Goal: Task Accomplishment & Management: Manage account settings

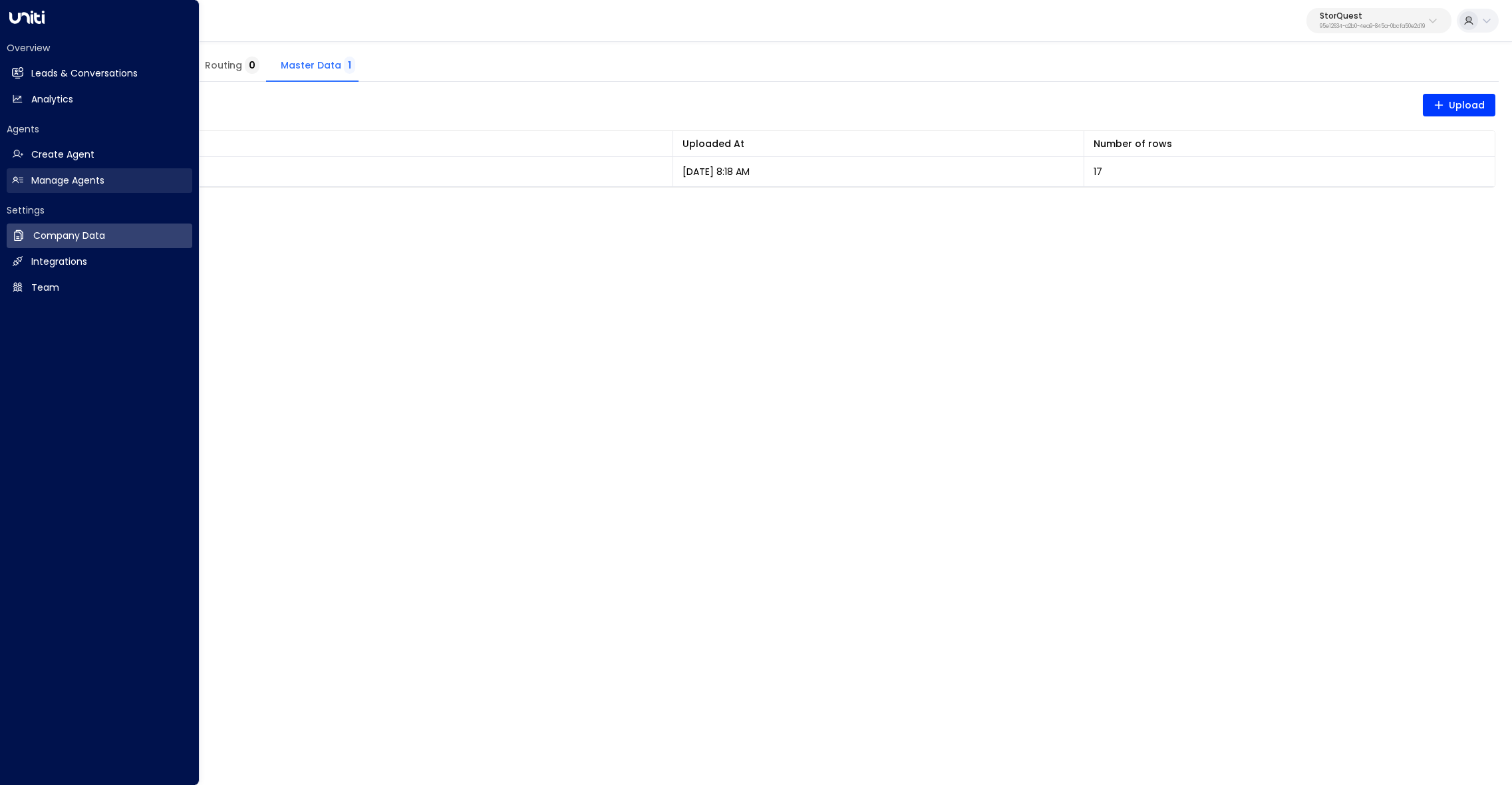
click at [41, 174] on h2 "Manage Agents" at bounding box center [68, 180] width 73 height 14
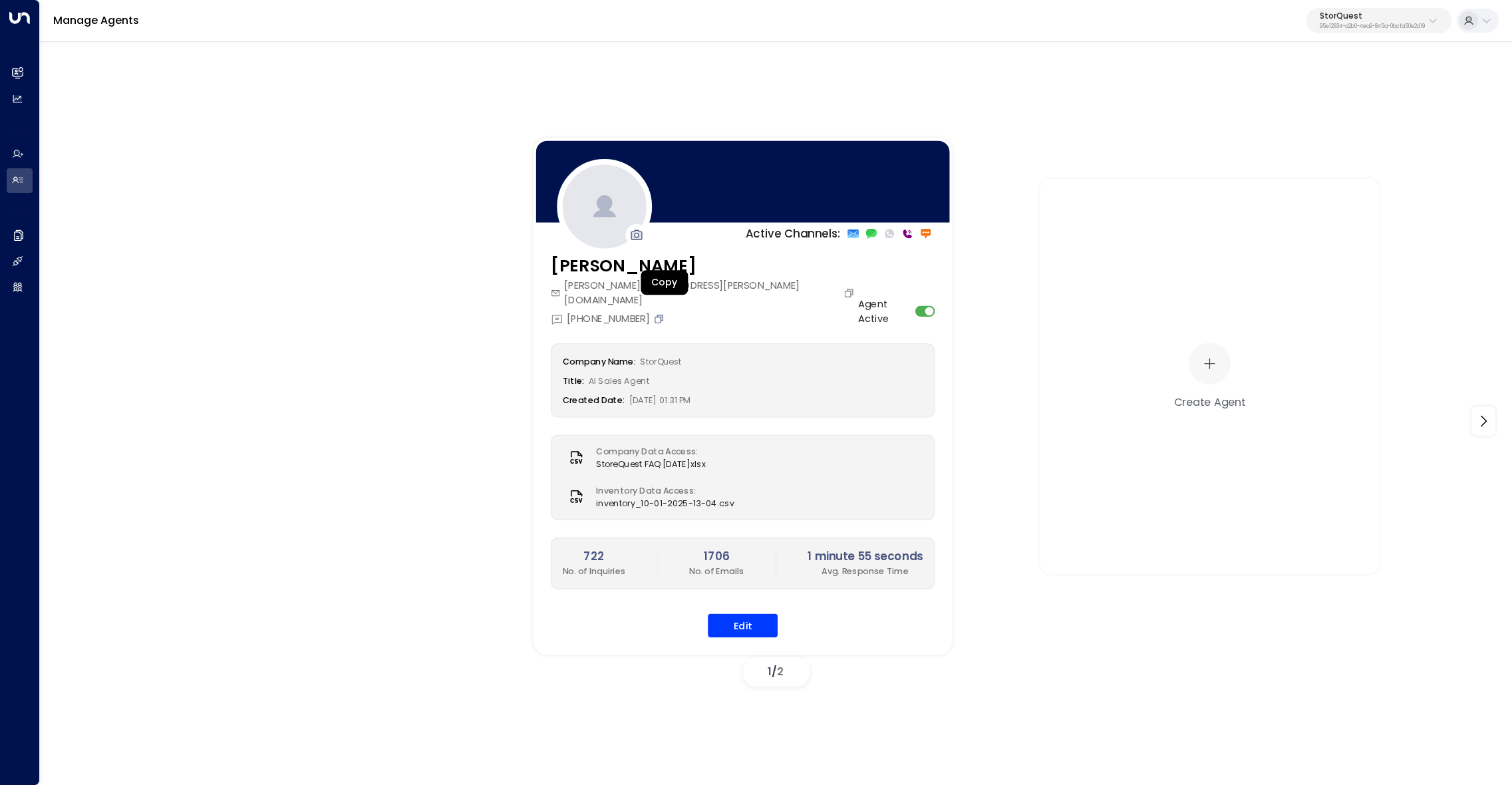
click at [663, 313] on icon "Copy" at bounding box center [659, 318] width 11 height 11
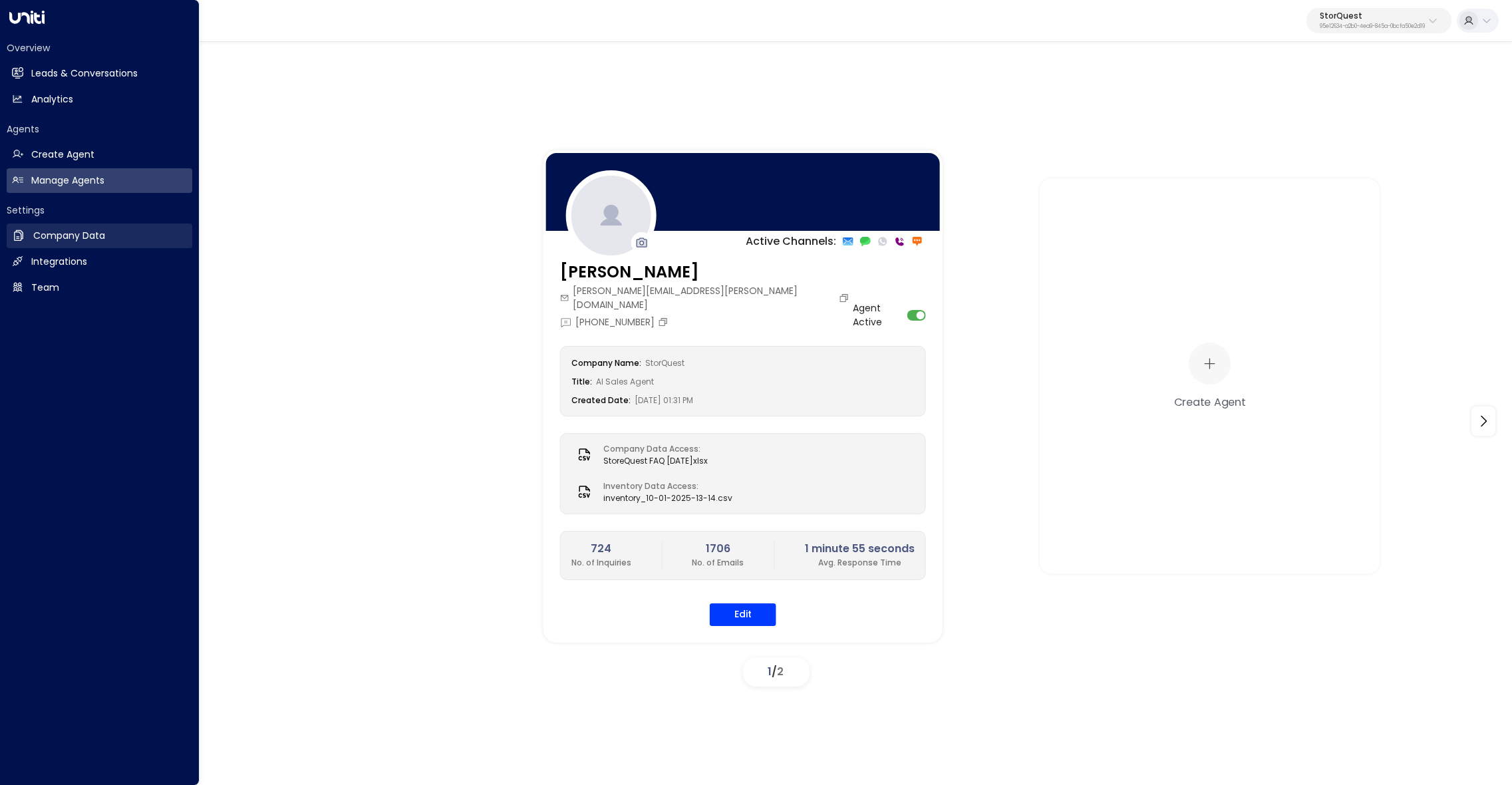
click at [71, 240] on h2 "Company Data" at bounding box center [69, 235] width 72 height 14
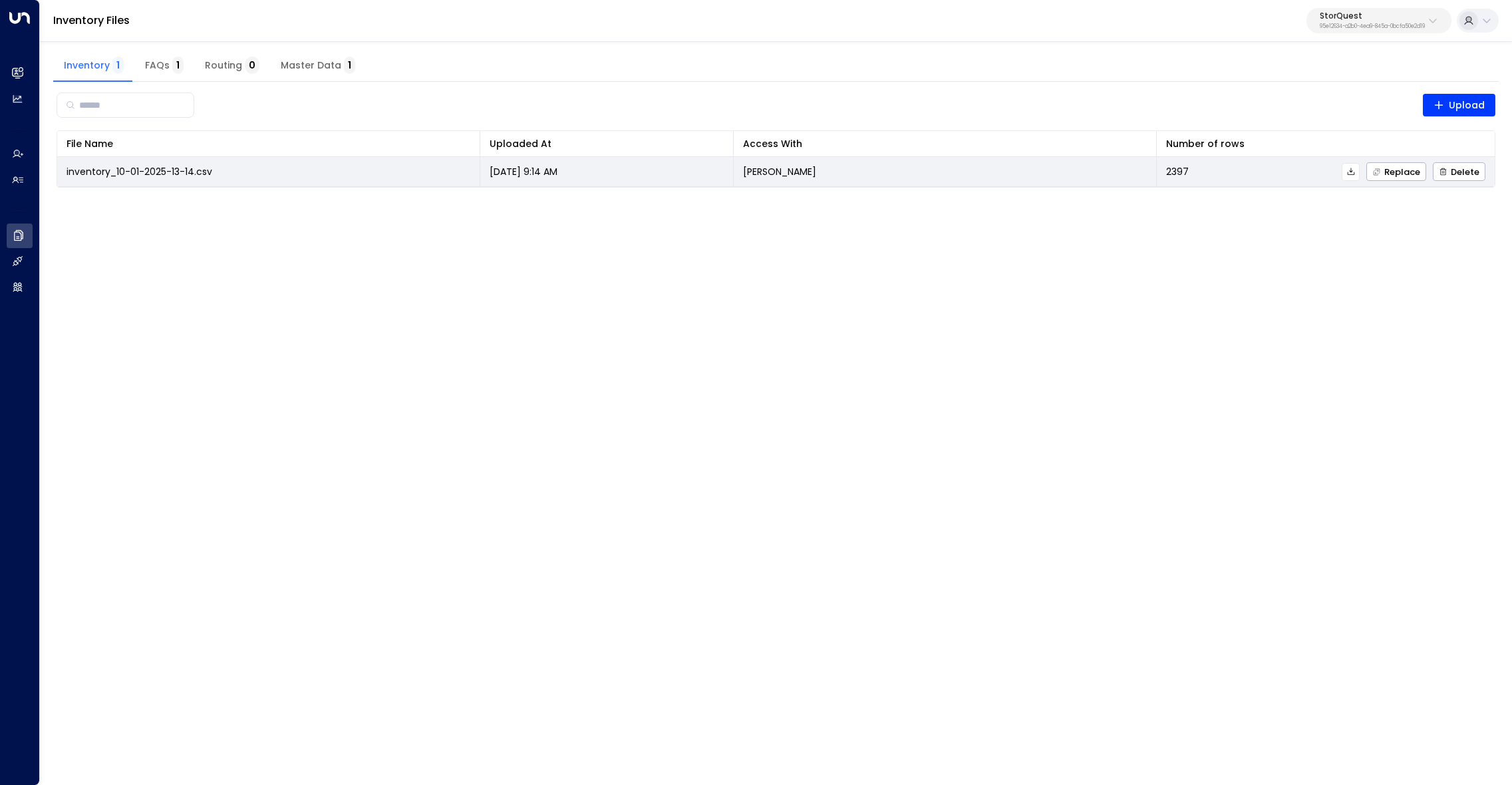
click at [1354, 170] on icon at bounding box center [1351, 171] width 7 height 7
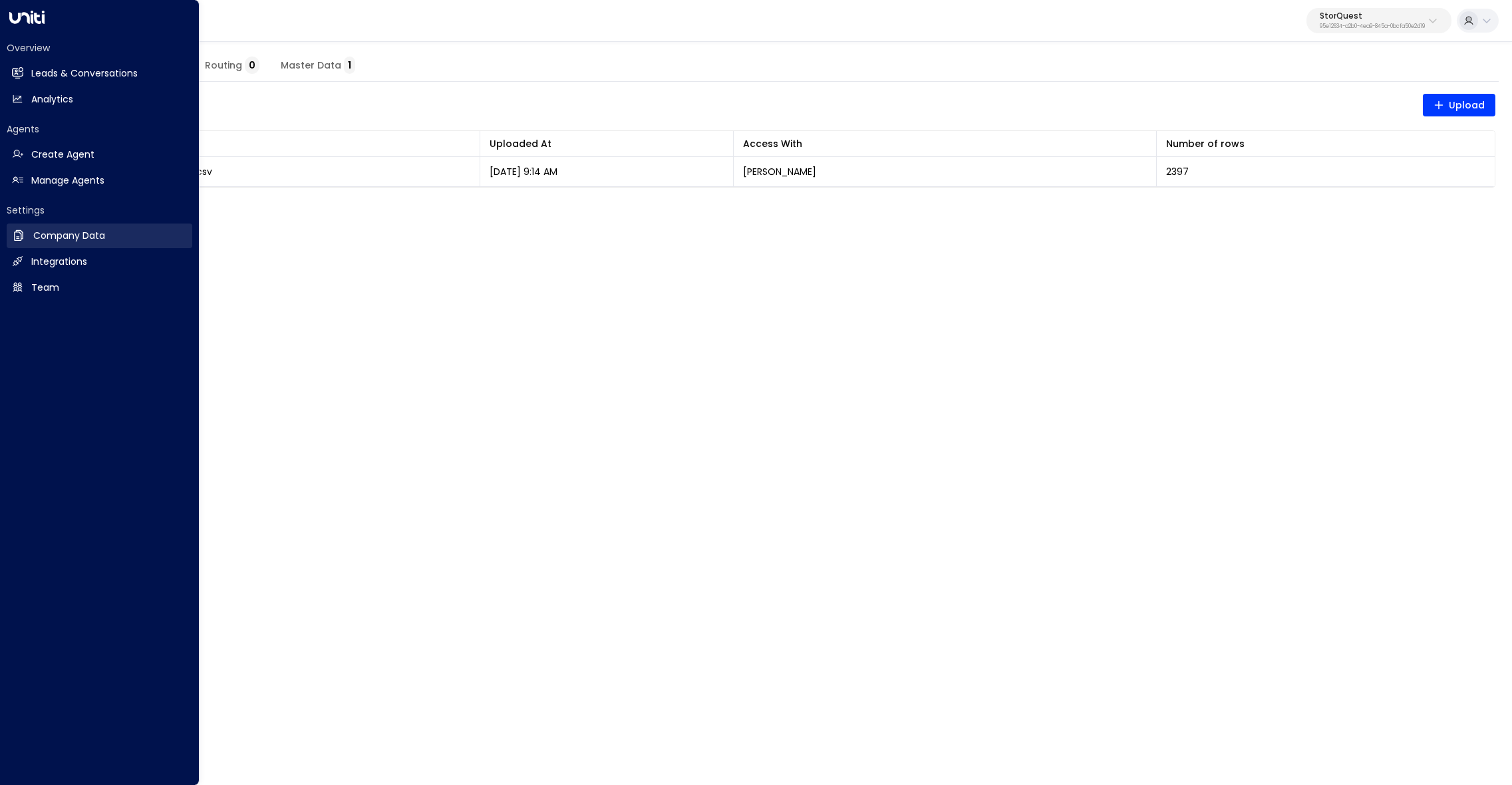
click at [33, 238] on h2 "Company Data" at bounding box center [69, 235] width 72 height 14
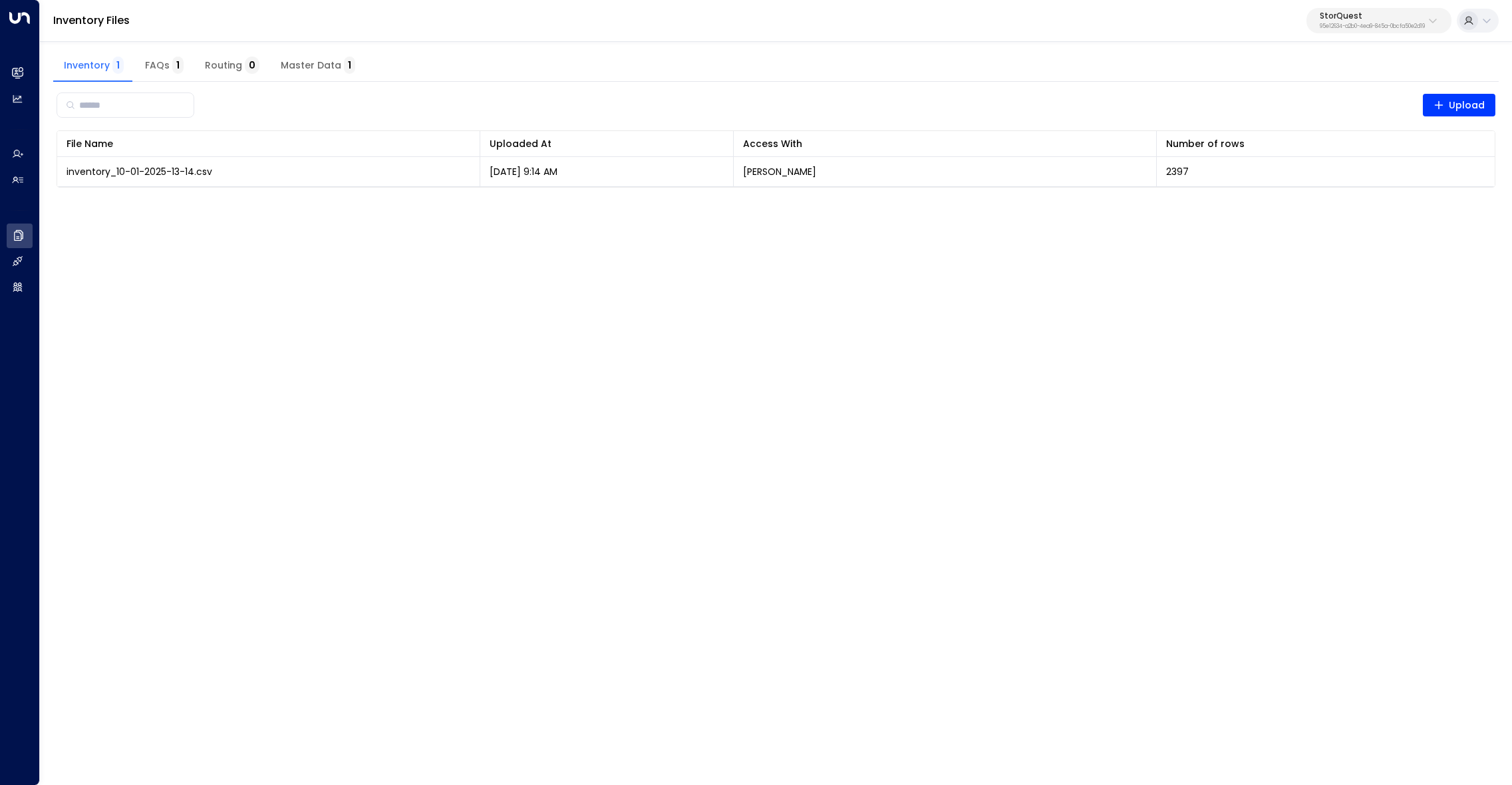
click at [166, 72] on span "FAQs 1" at bounding box center [164, 65] width 38 height 12
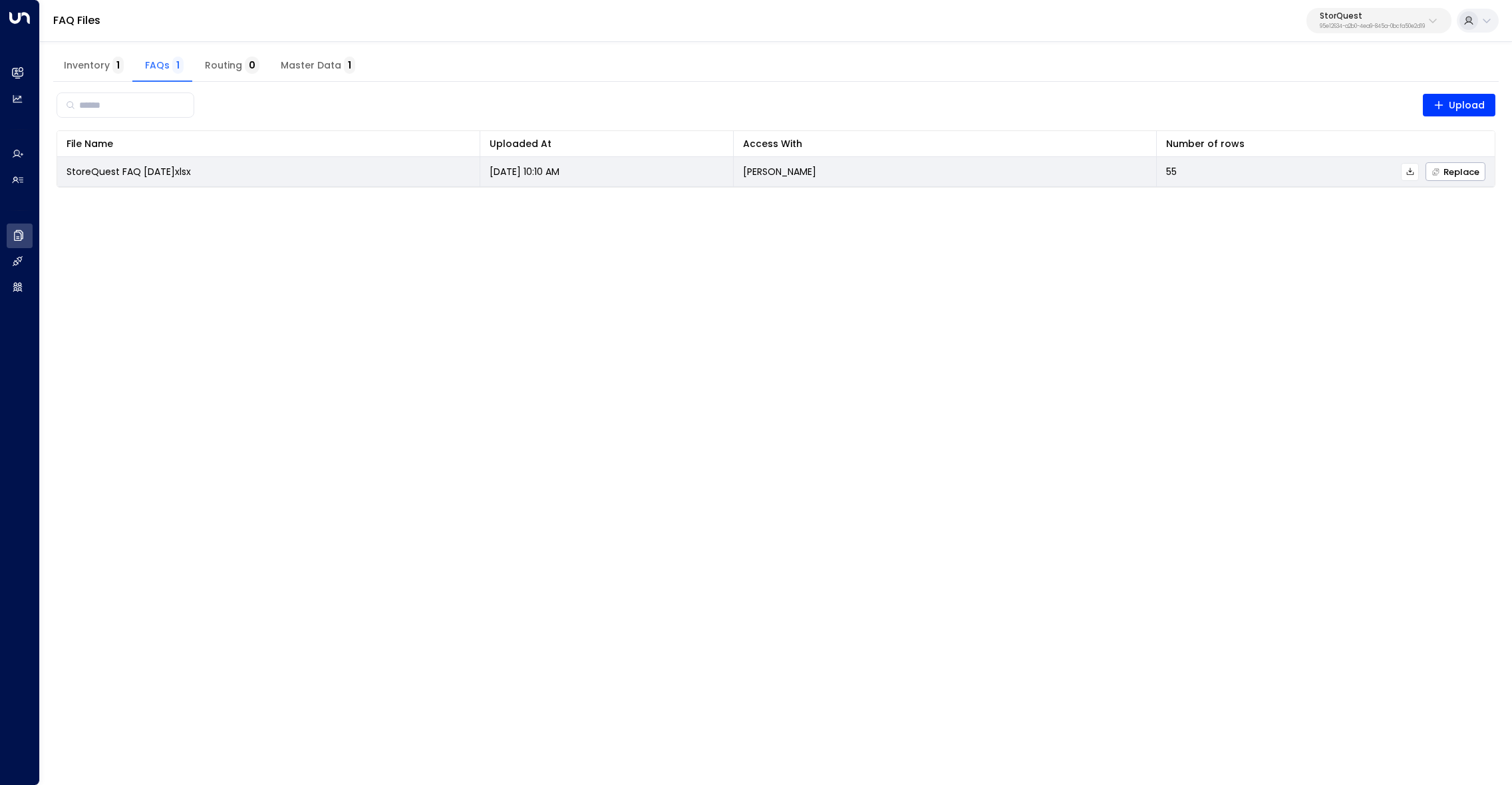
click at [1411, 174] on icon at bounding box center [1411, 172] width 9 height 9
click at [1448, 171] on span "Replace" at bounding box center [1456, 171] width 48 height 8
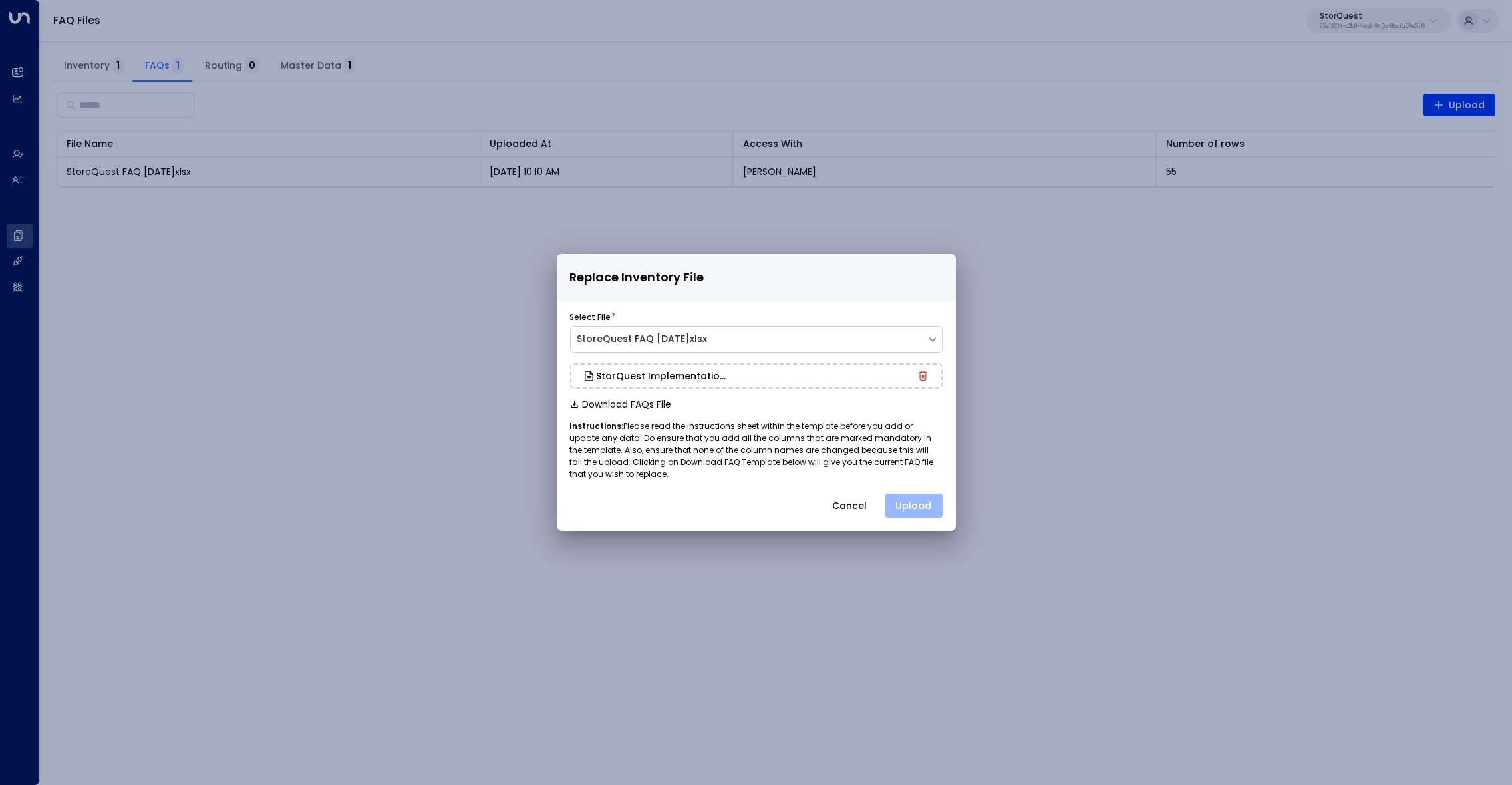
click at [924, 503] on button "Upload" at bounding box center [914, 506] width 58 height 24
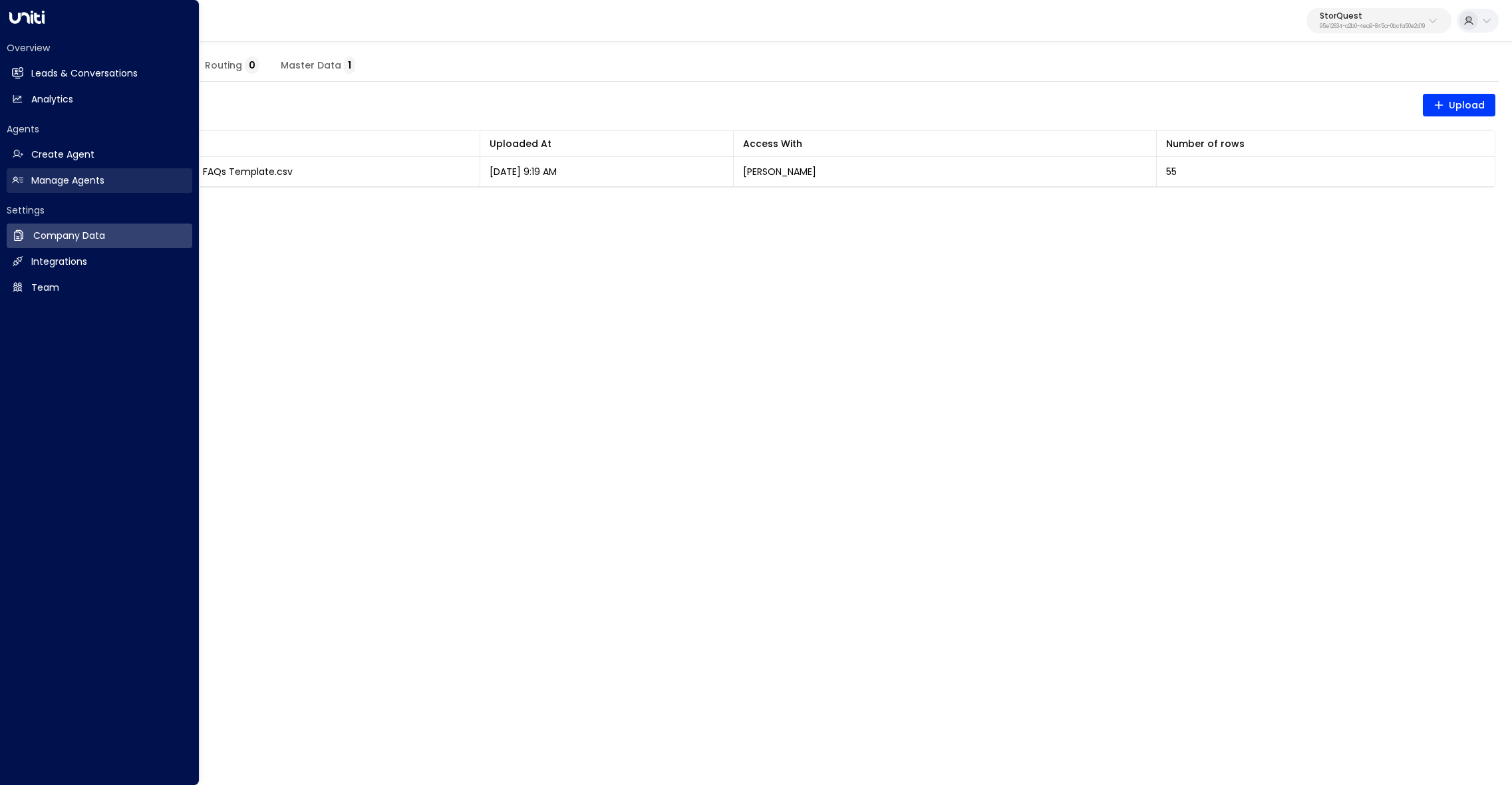
click at [60, 179] on h2 "Manage Agents" at bounding box center [68, 180] width 73 height 14
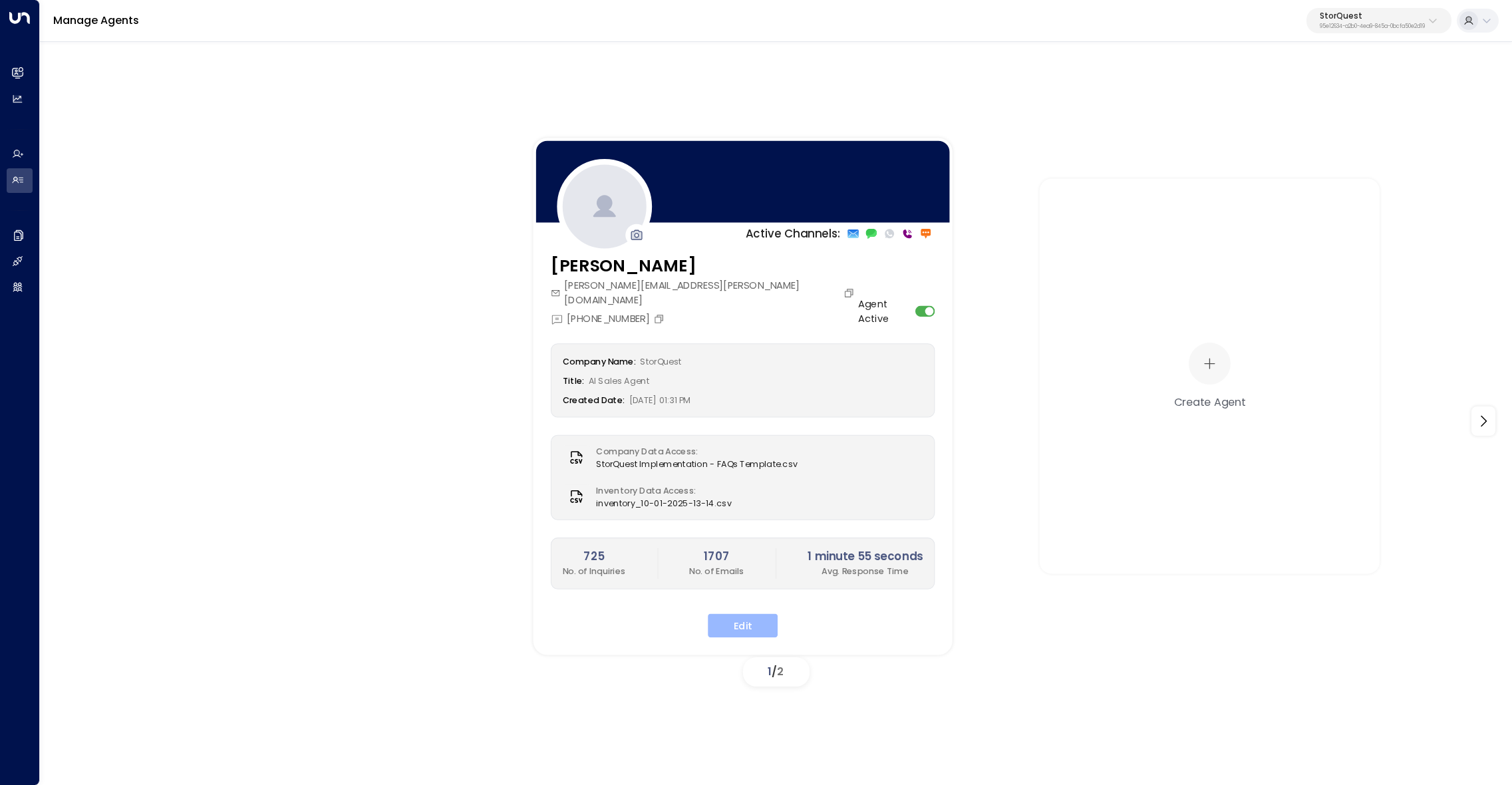
click at [753, 614] on button "Edit" at bounding box center [742, 626] width 70 height 24
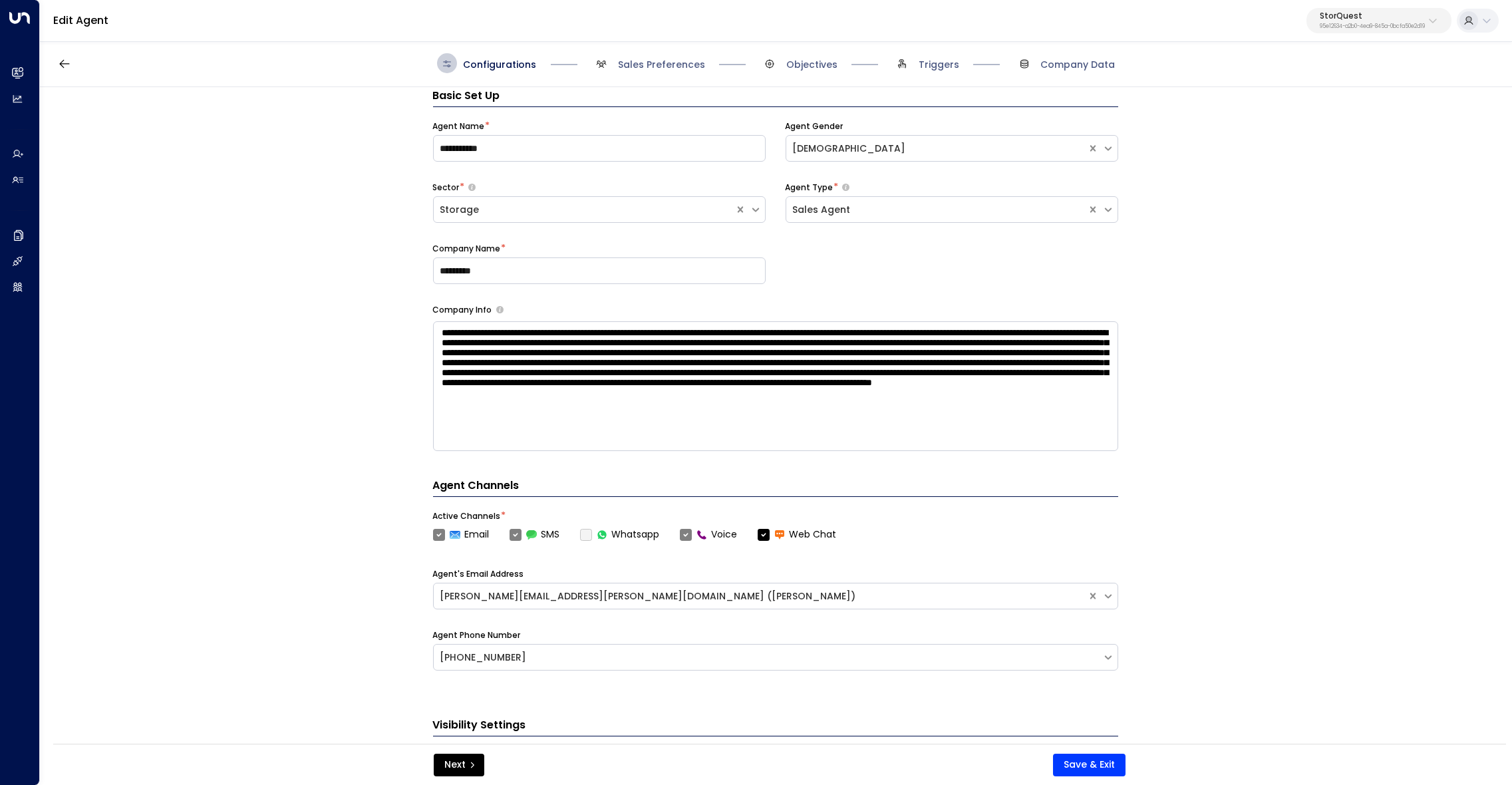
scroll to position [108, 0]
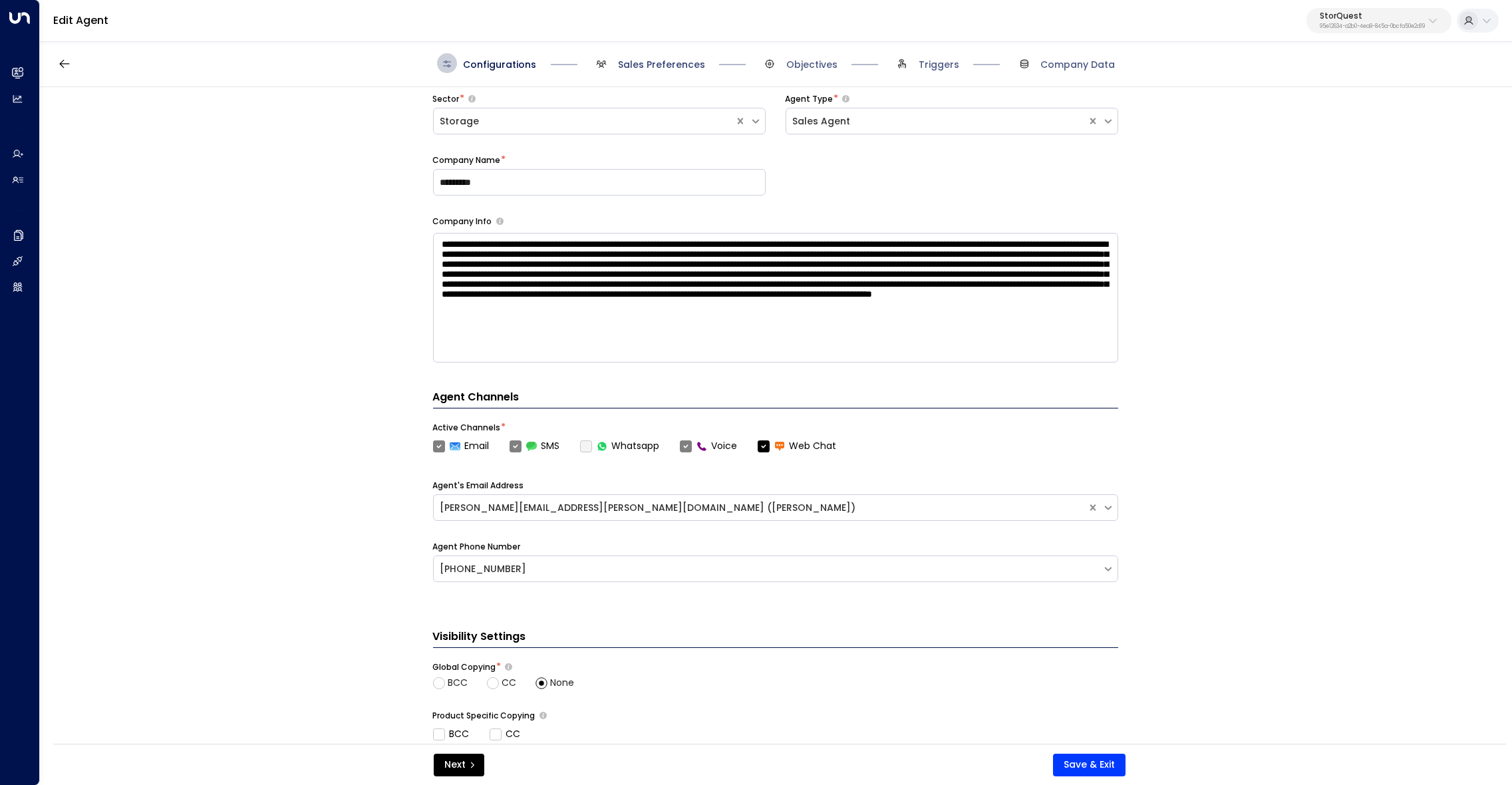
click at [628, 61] on span "Sales Preferences" at bounding box center [662, 64] width 87 height 13
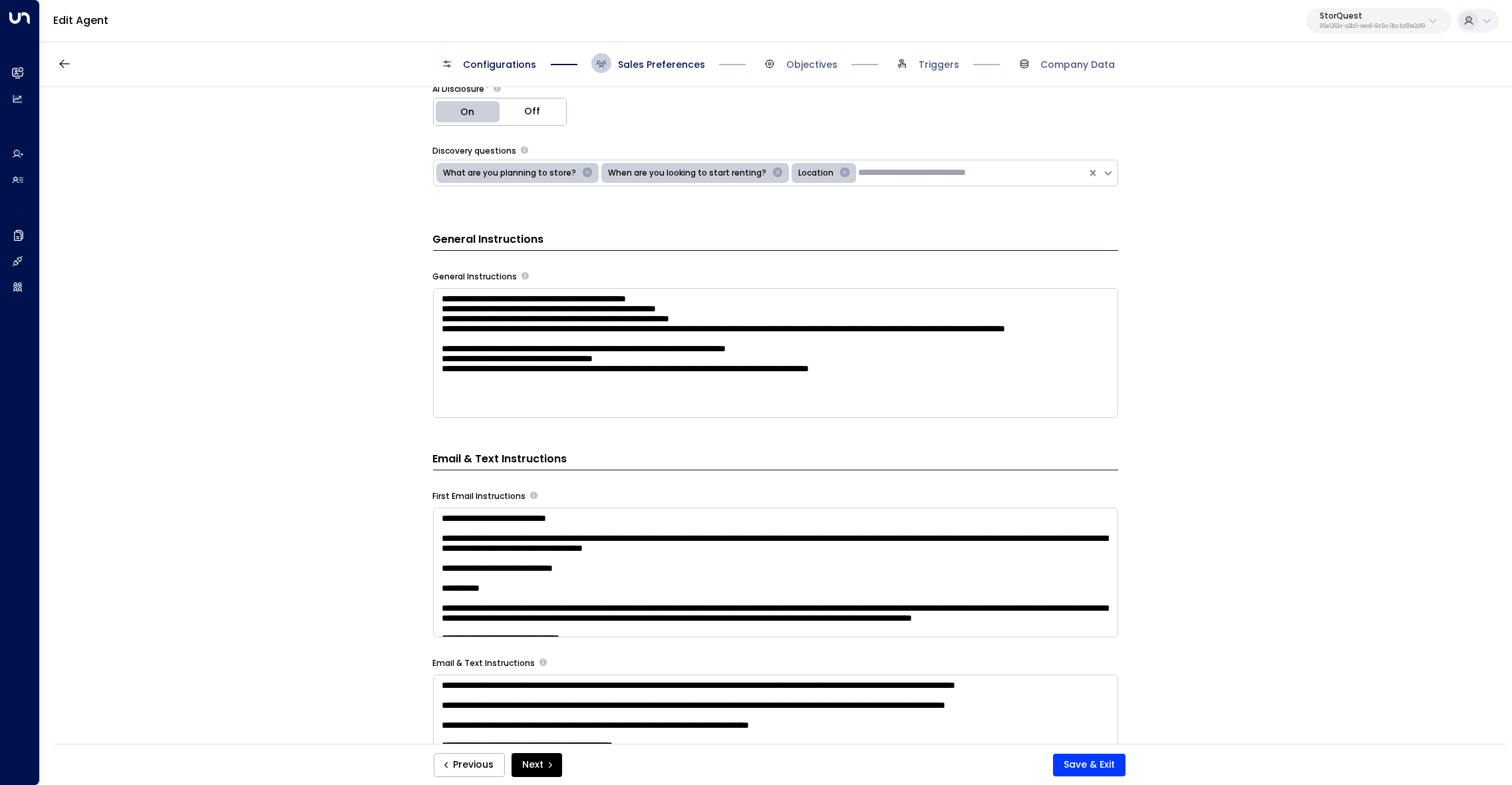
scroll to position [27, 0]
drag, startPoint x: 959, startPoint y: 382, endPoint x: 988, endPoint y: 381, distance: 29.0
click at [959, 382] on textarea "**********" at bounding box center [776, 353] width 685 height 129
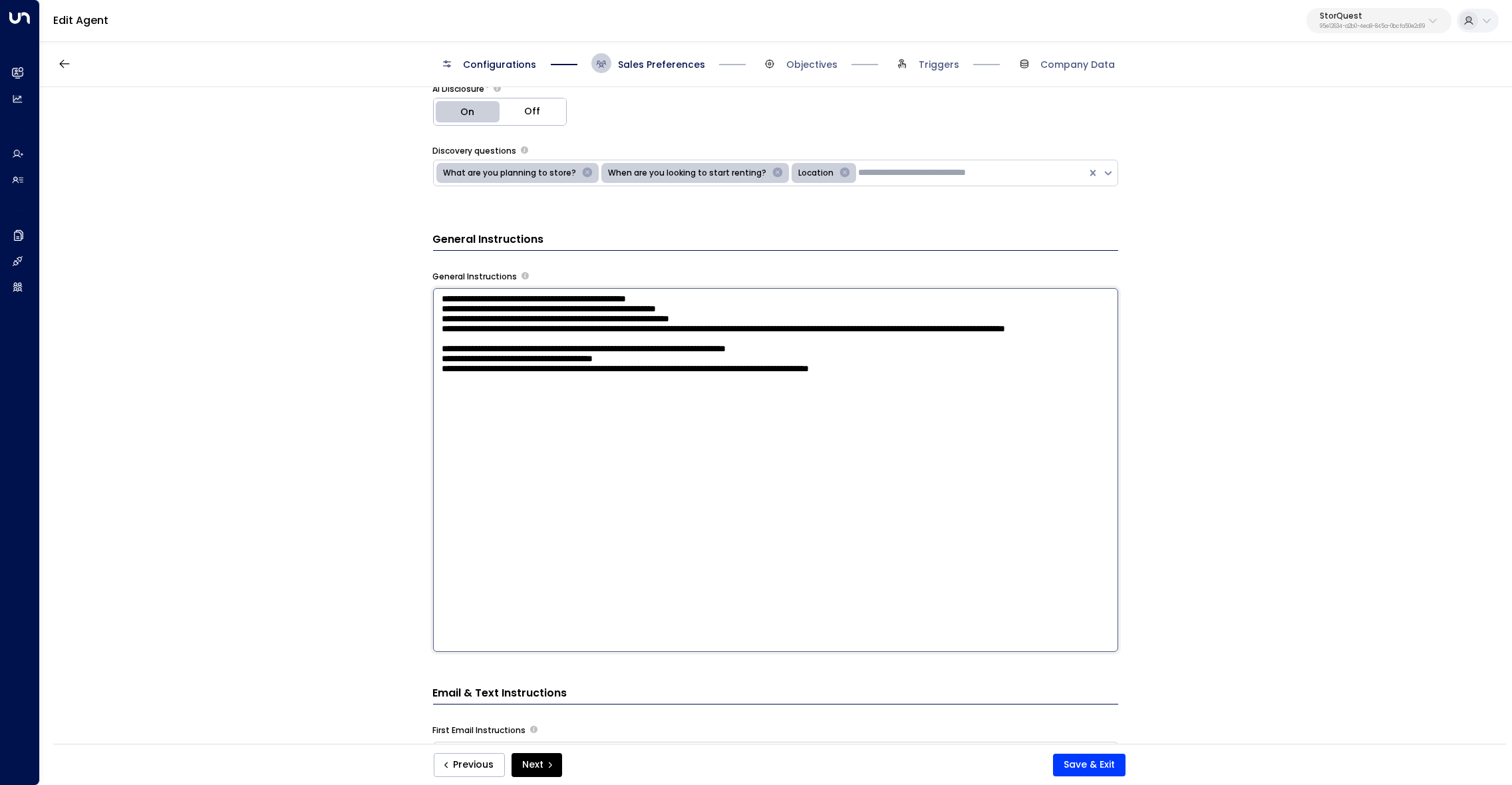
drag, startPoint x: 943, startPoint y: 435, endPoint x: 967, endPoint y: 437, distance: 24.1
click at [943, 435] on textarea "**********" at bounding box center [776, 470] width 685 height 364
paste textarea "**********"
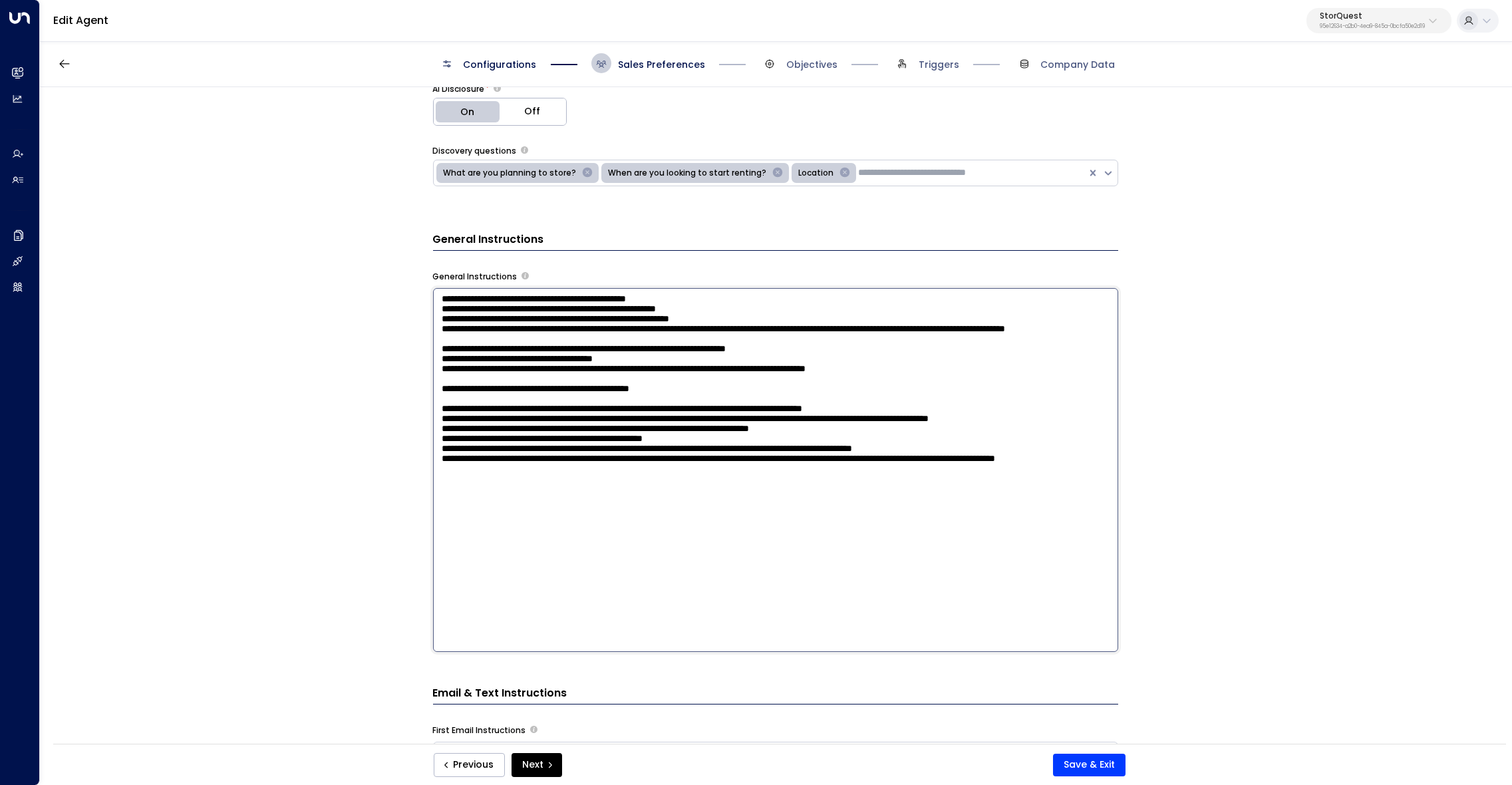
scroll to position [438, 0]
drag, startPoint x: 536, startPoint y: 300, endPoint x: 607, endPoint y: 302, distance: 71.0
click at [537, 300] on textarea at bounding box center [776, 470] width 685 height 364
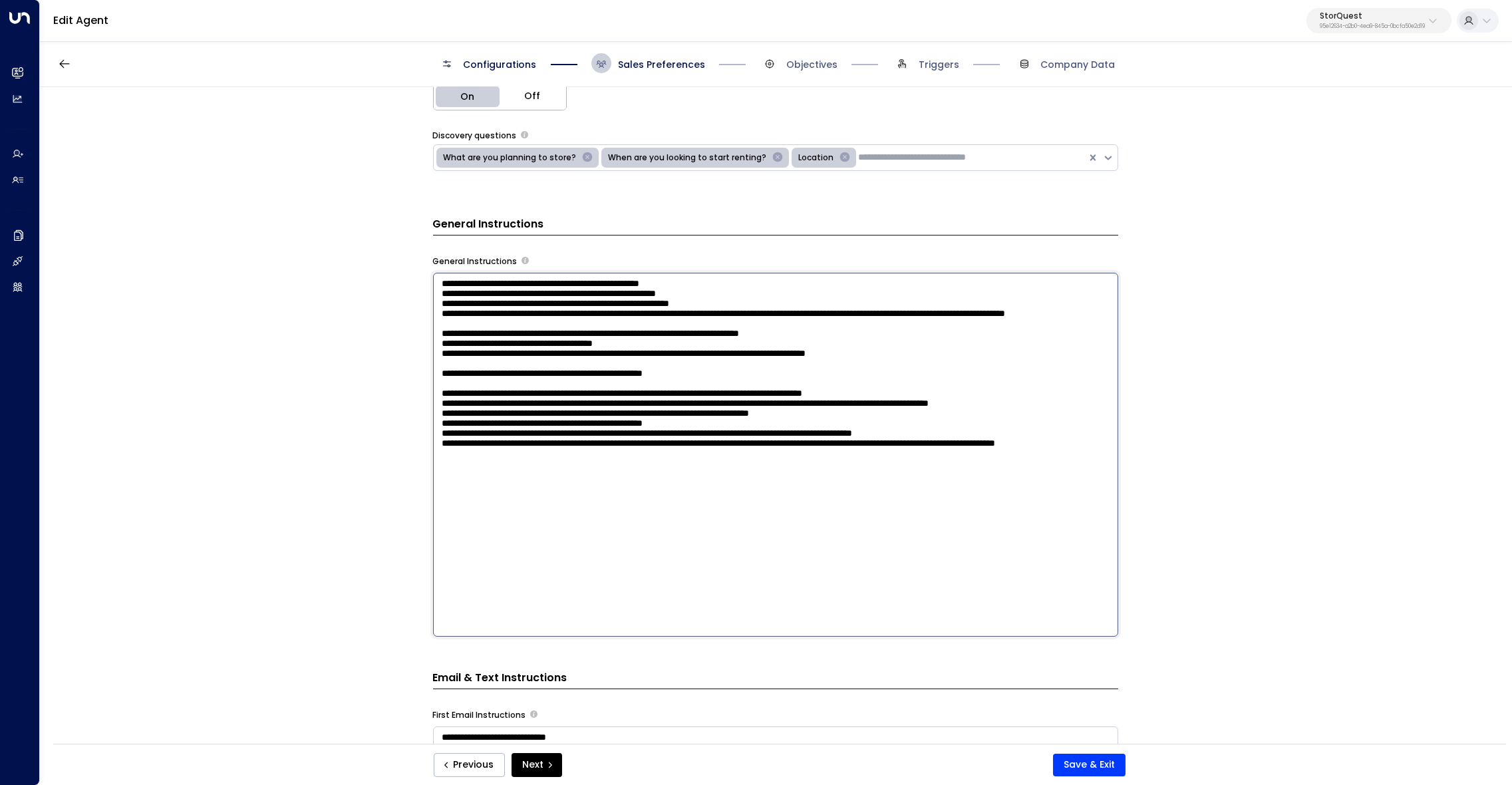
scroll to position [467, 0]
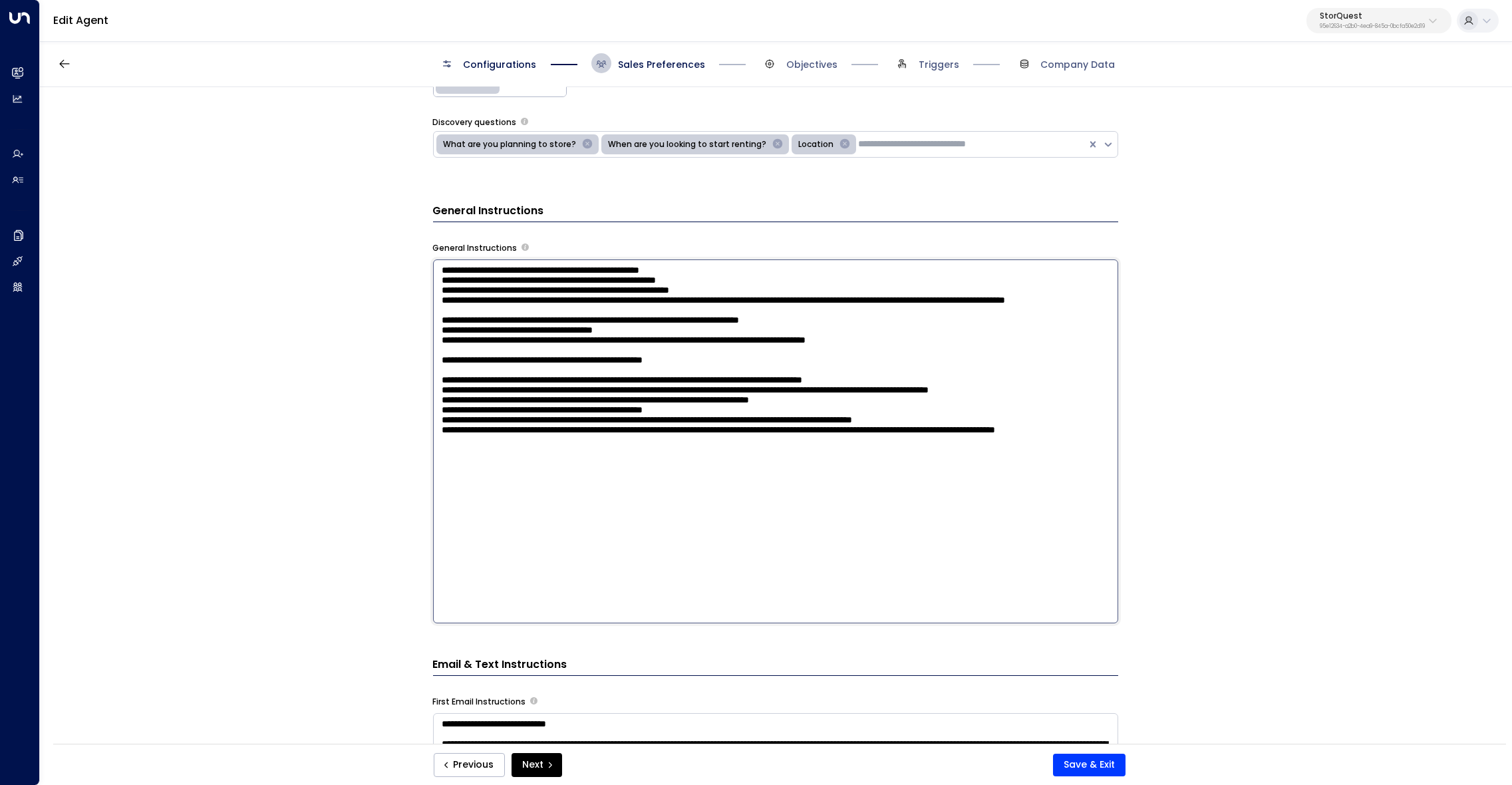
click at [876, 456] on textarea at bounding box center [776, 441] width 685 height 364
type textarea "**********"
click at [1102, 763] on button "Save & Exit" at bounding box center [1089, 765] width 73 height 22
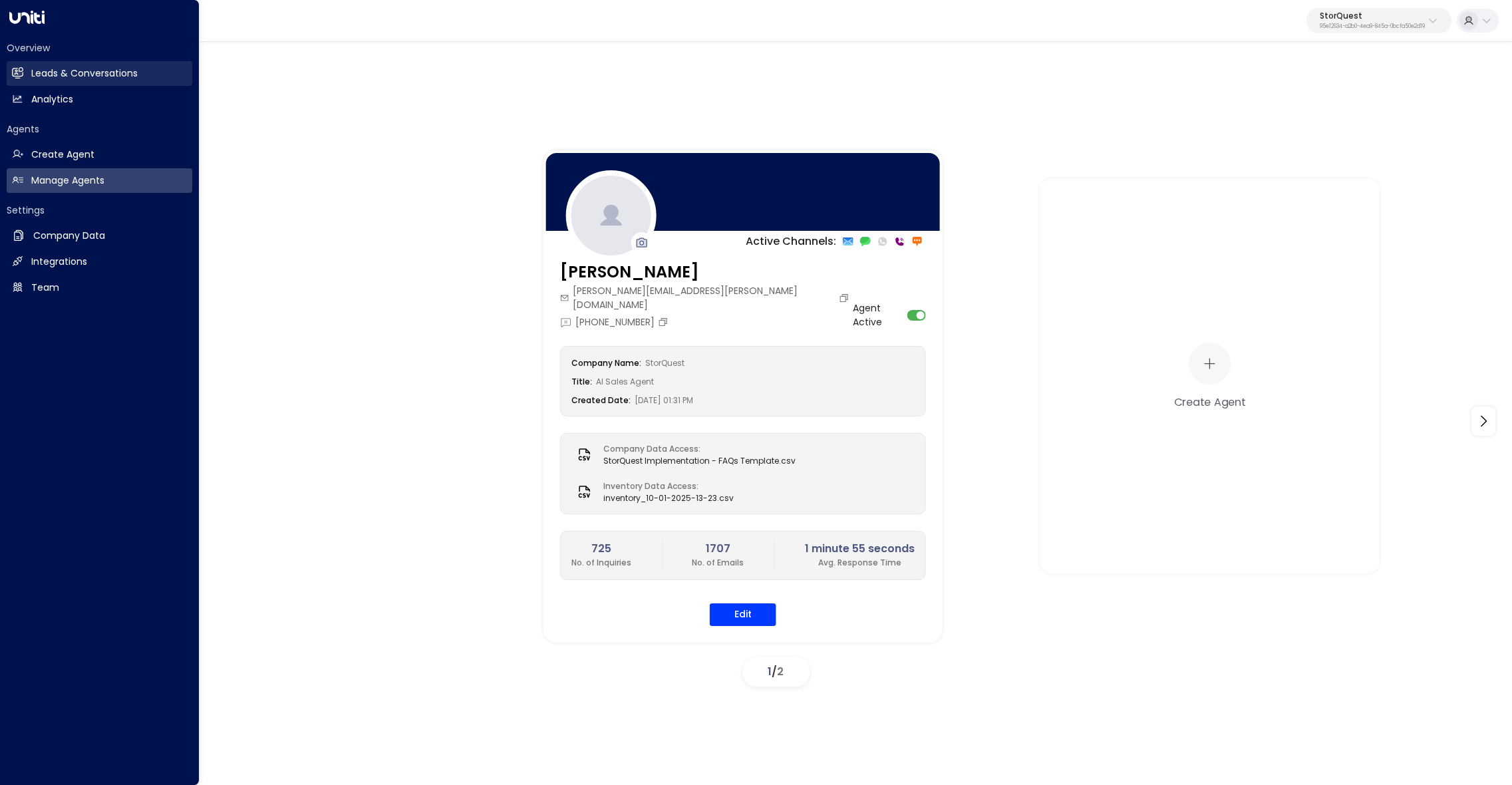
click at [65, 81] on h2 "Leads & Conversations" at bounding box center [85, 73] width 106 height 14
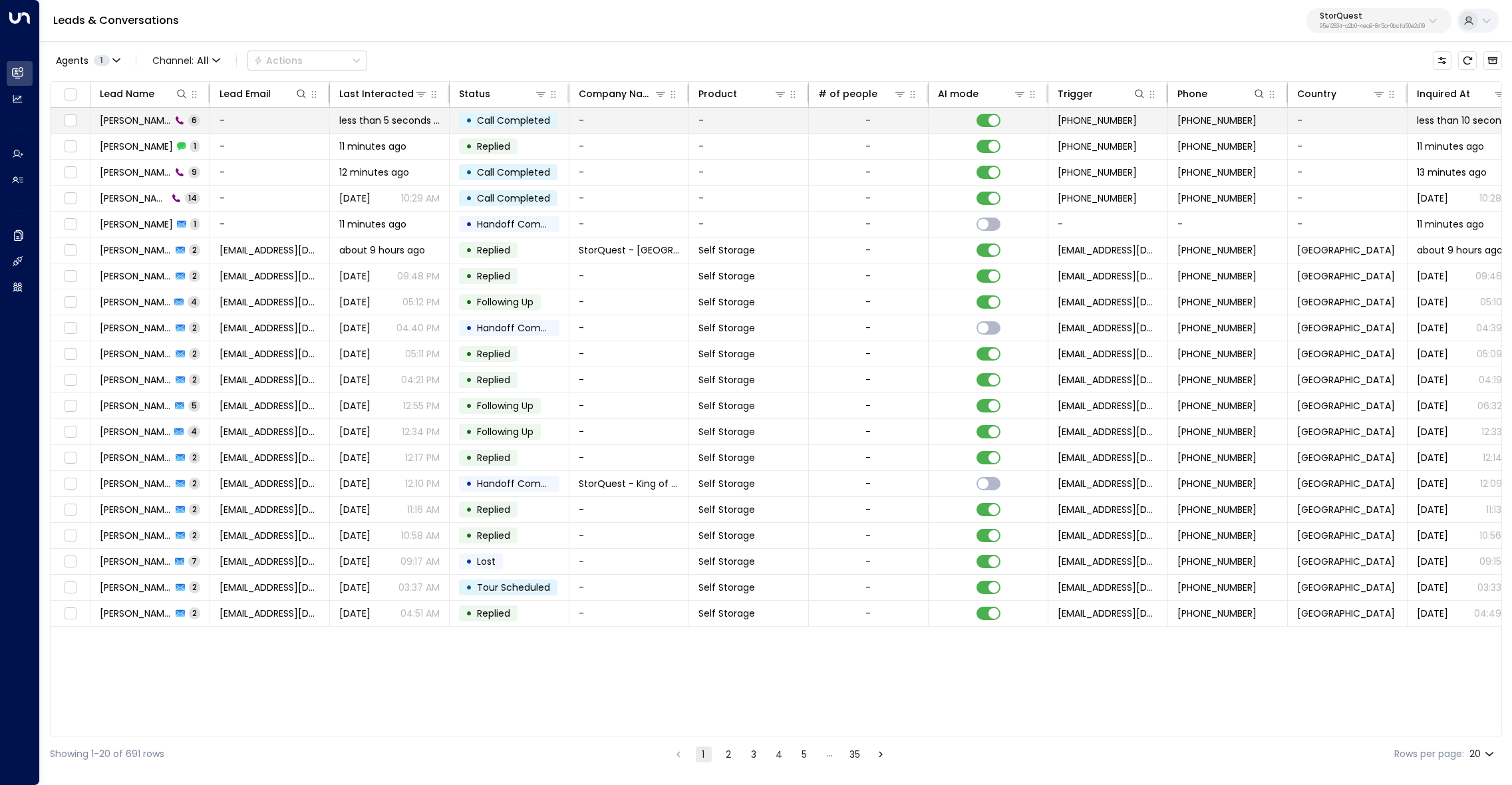
click at [126, 119] on span "[PERSON_NAME]" at bounding box center [135, 120] width 72 height 13
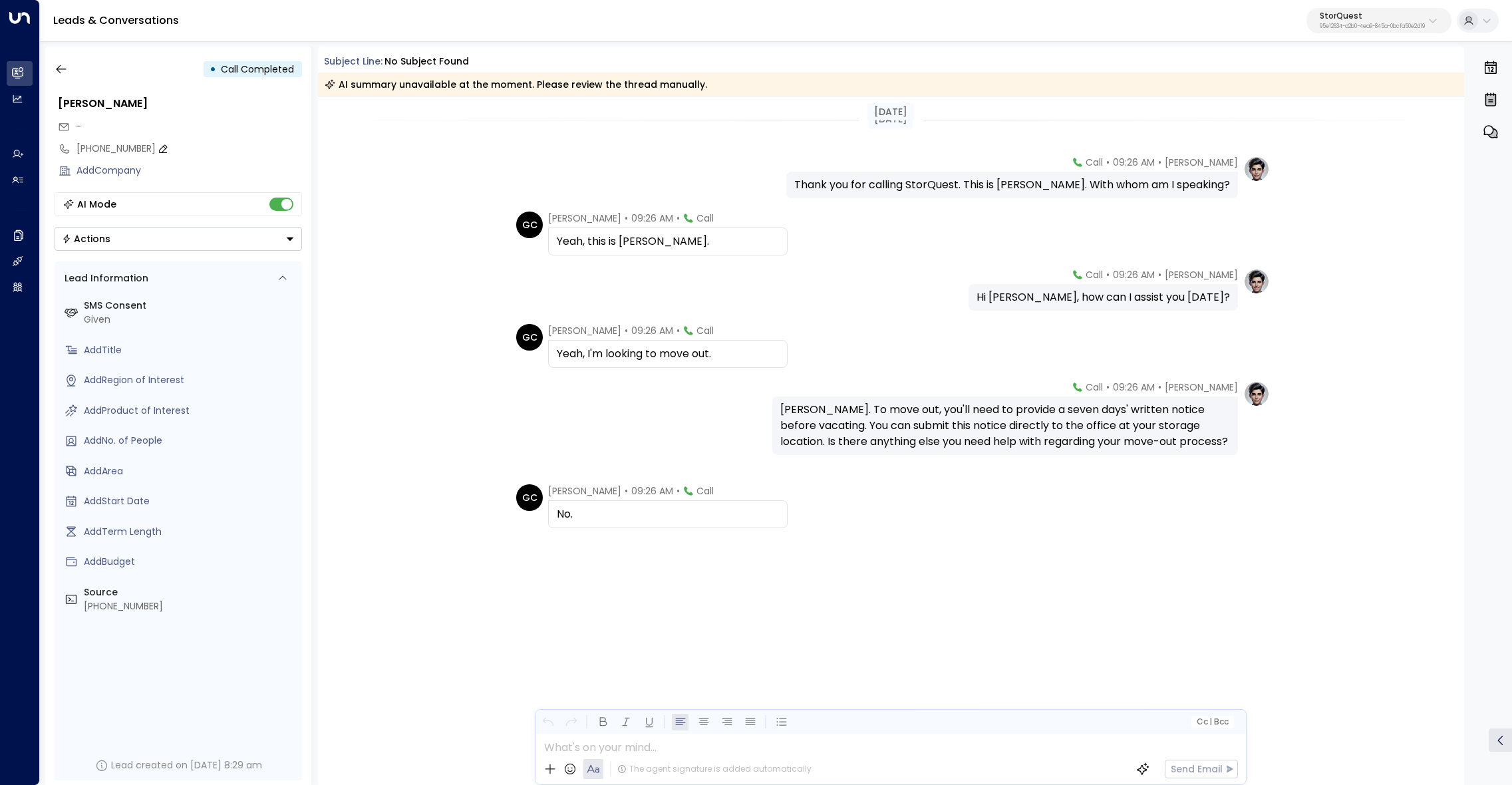
click at [123, 149] on div "[PHONE_NUMBER]" at bounding box center [190, 148] width 225 height 14
click at [123, 149] on input "**********" at bounding box center [188, 148] width 221 height 14
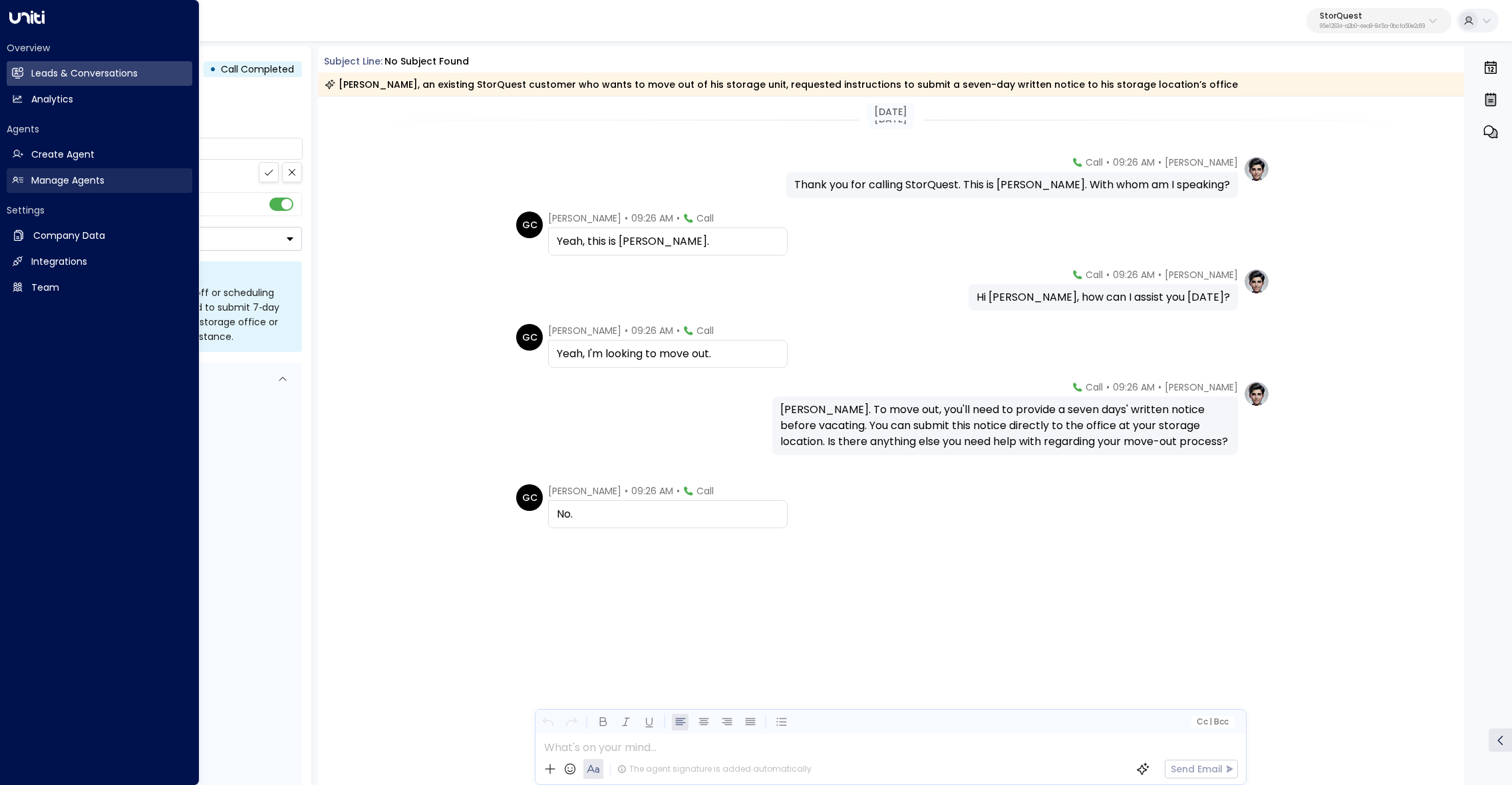
click at [38, 183] on h2 "Manage Agents" at bounding box center [68, 180] width 73 height 14
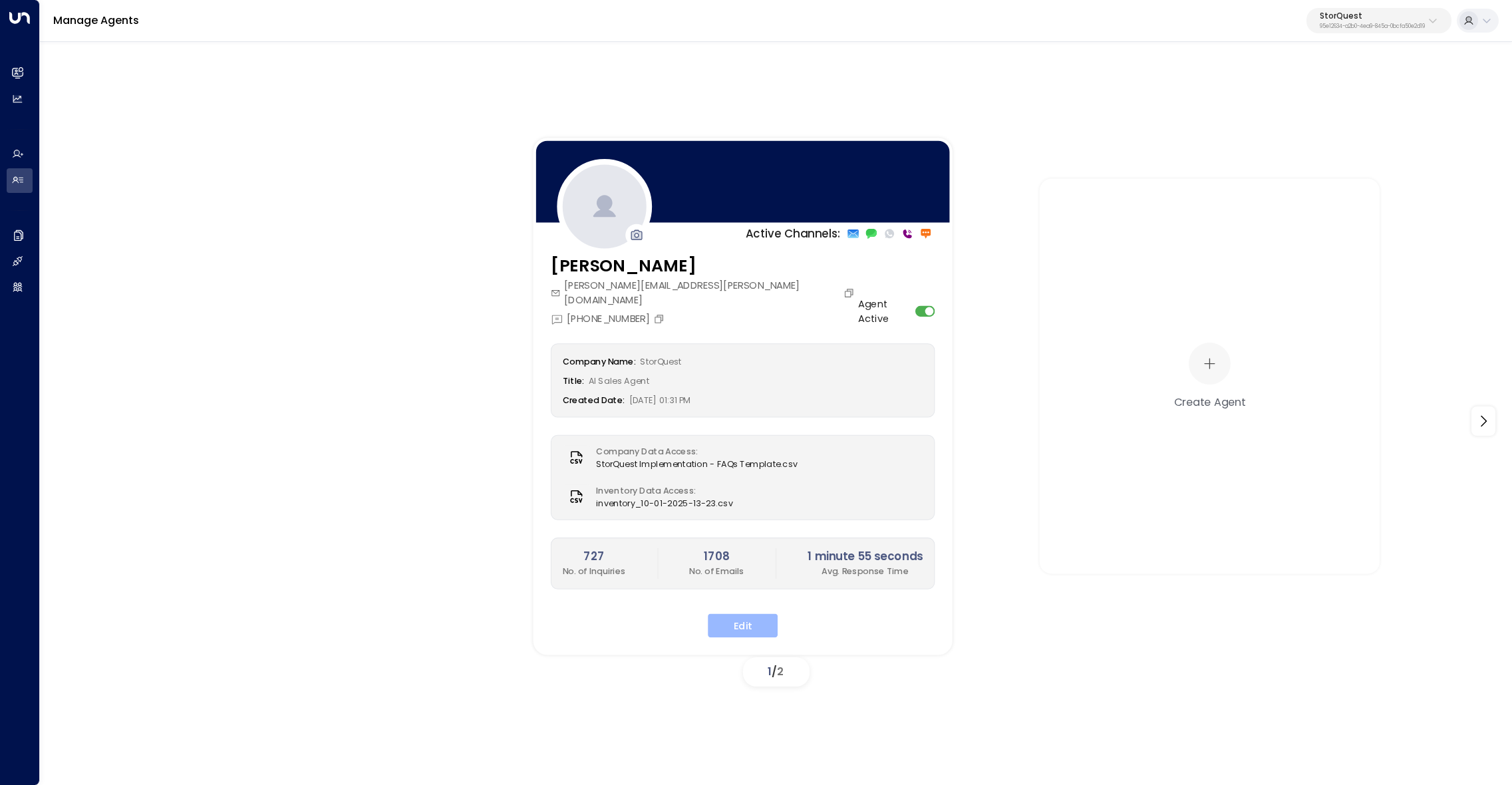
click at [754, 614] on button "Edit" at bounding box center [742, 626] width 70 height 24
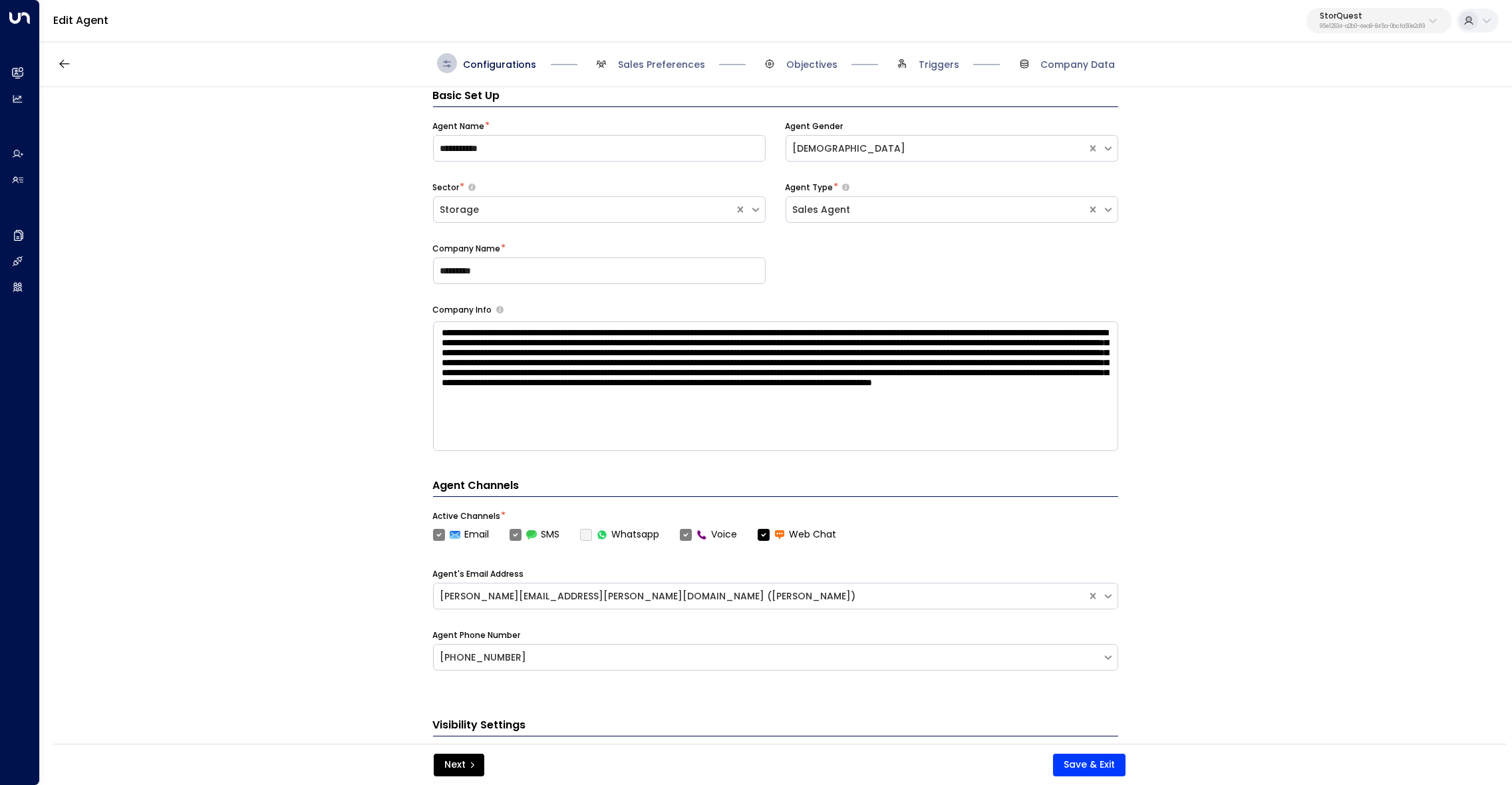
scroll to position [20, 0]
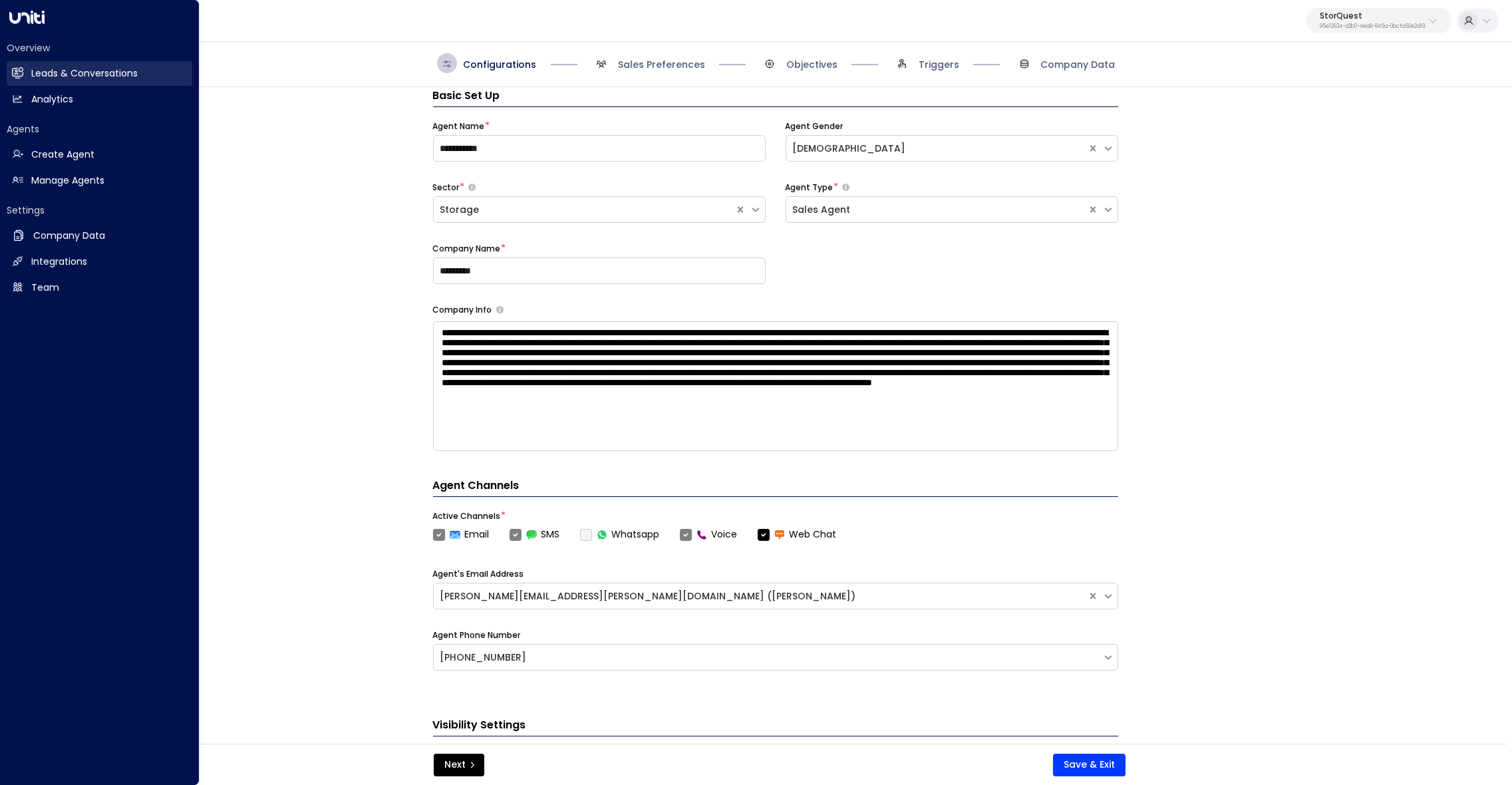
click at [29, 73] on link "Leads & Conversations Leads & Conversations" at bounding box center [99, 73] width 186 height 24
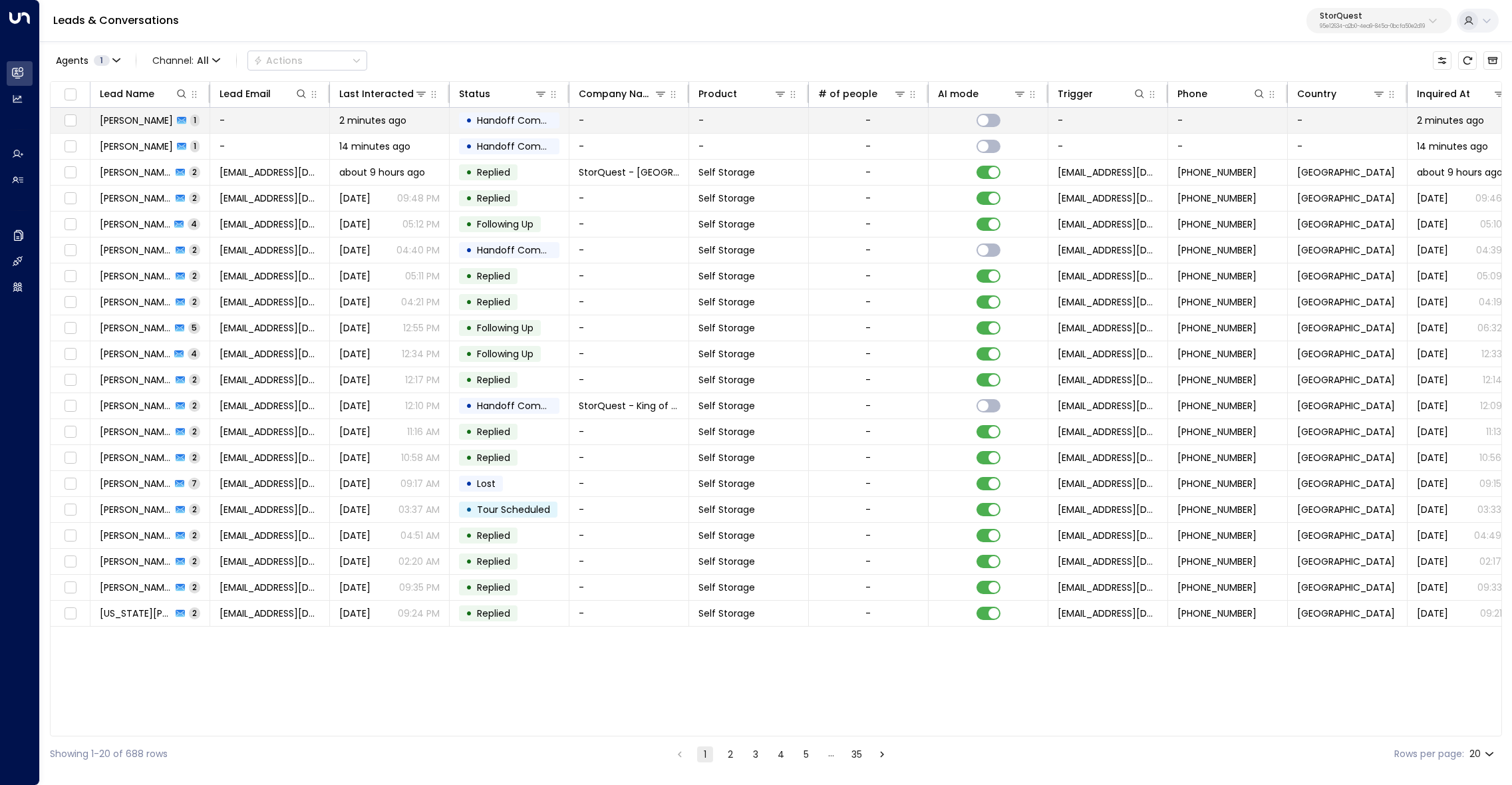
click at [123, 125] on span "[PERSON_NAME]" at bounding box center [136, 120] width 73 height 13
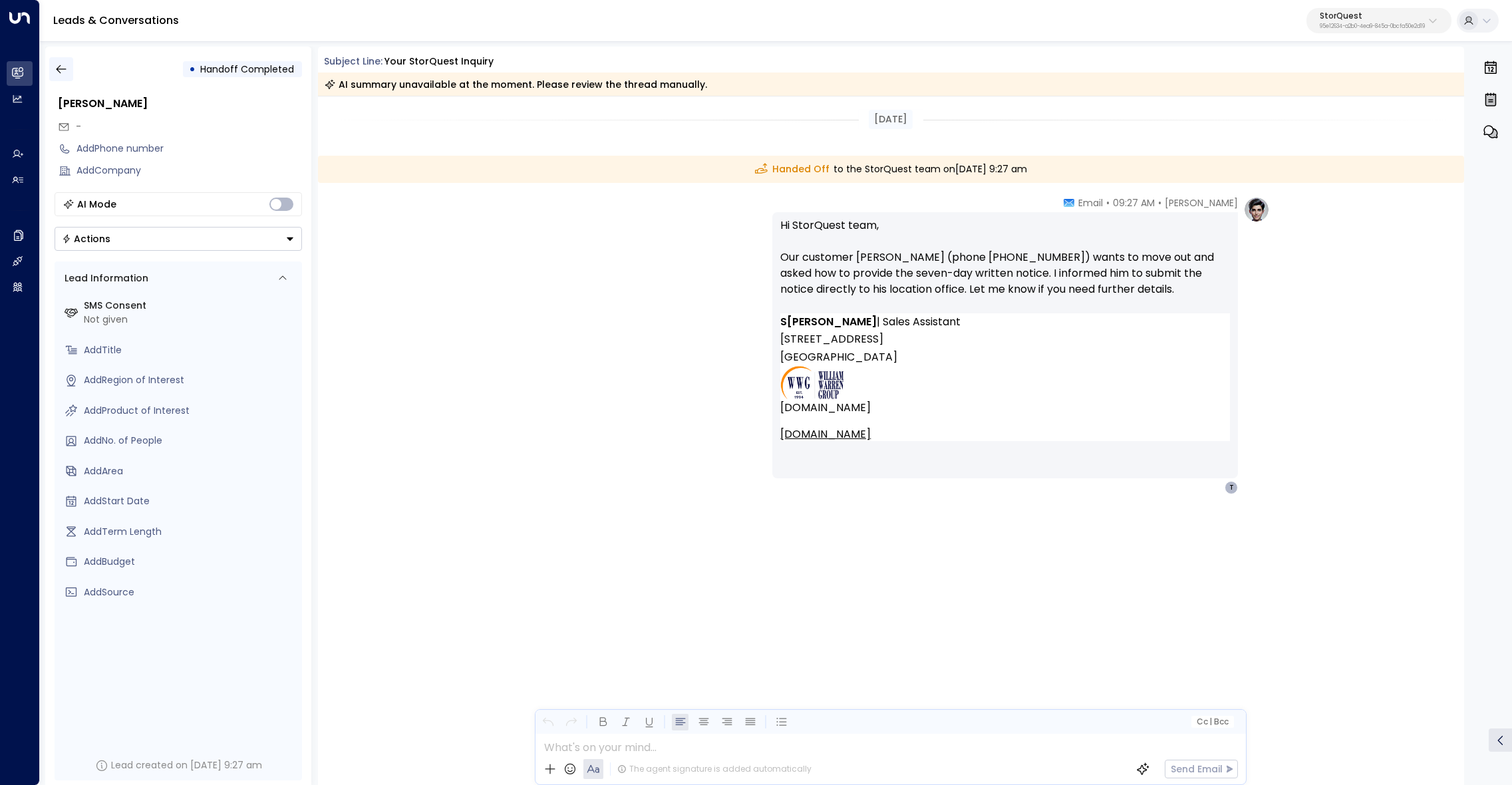
click at [65, 78] on button "button" at bounding box center [61, 70] width 24 height 24
